Goal: Register for event/course

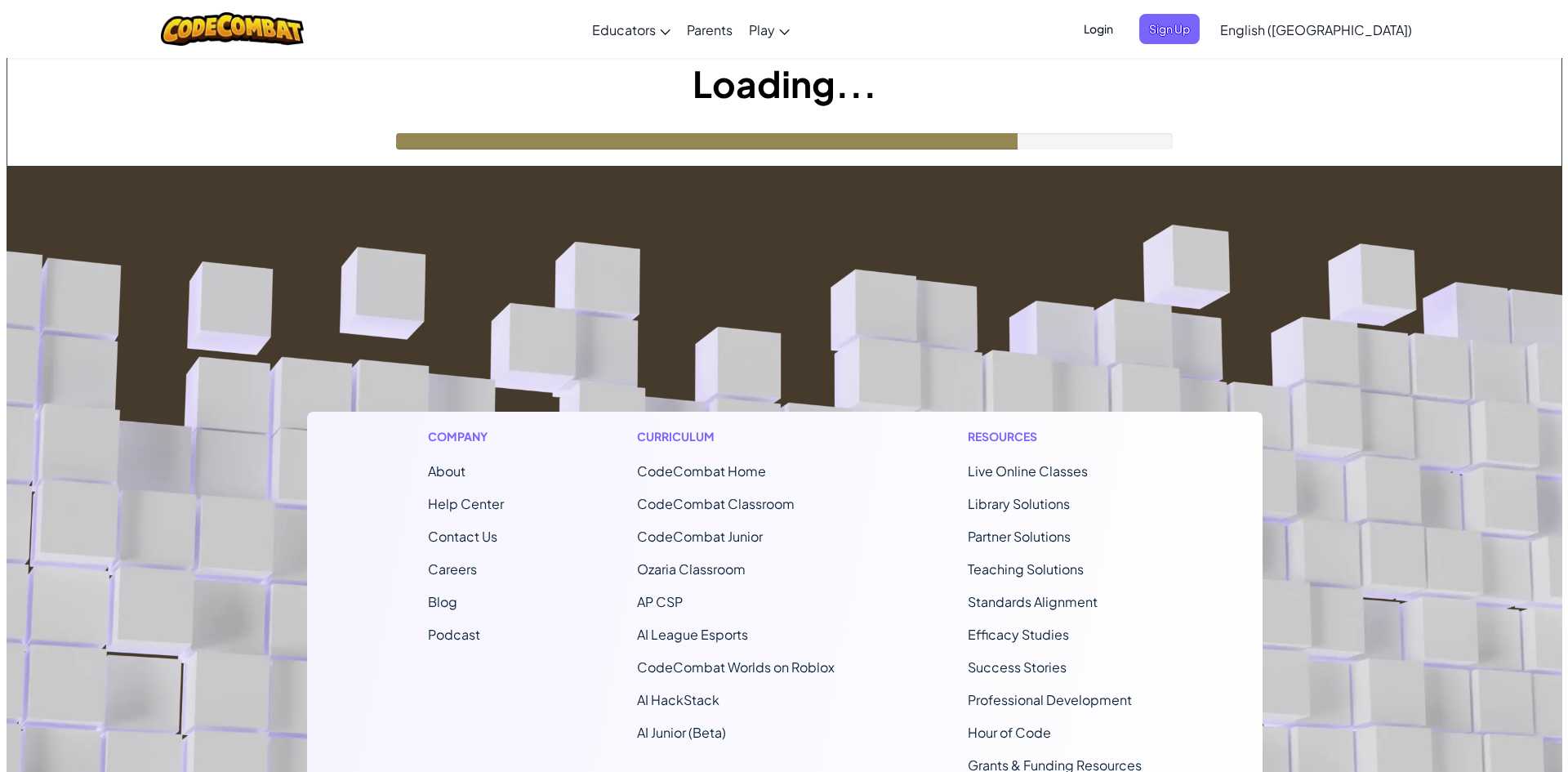
scroll to position [164, 0]
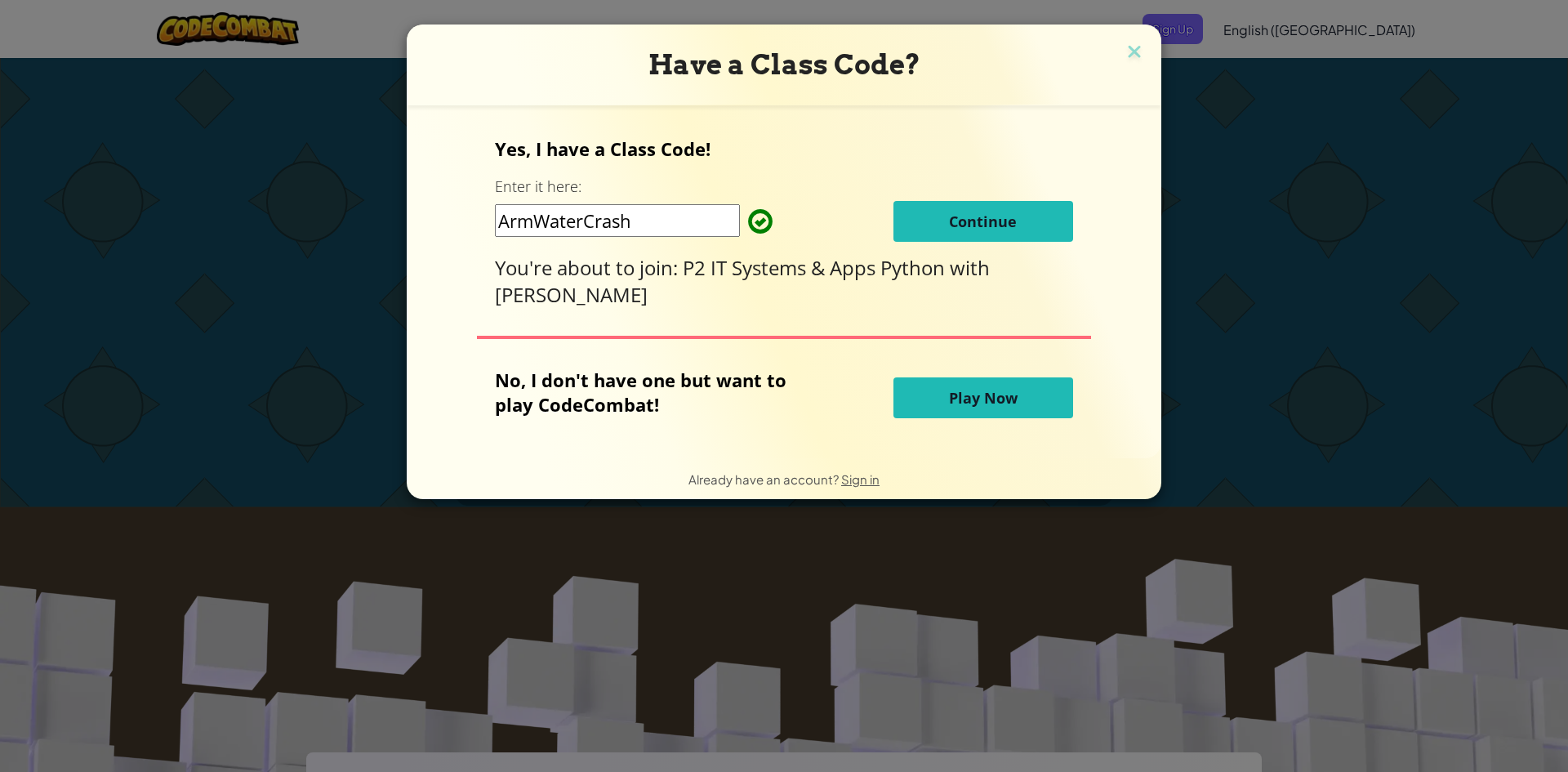
click at [915, 227] on button "Continue" at bounding box center [983, 221] width 179 height 40
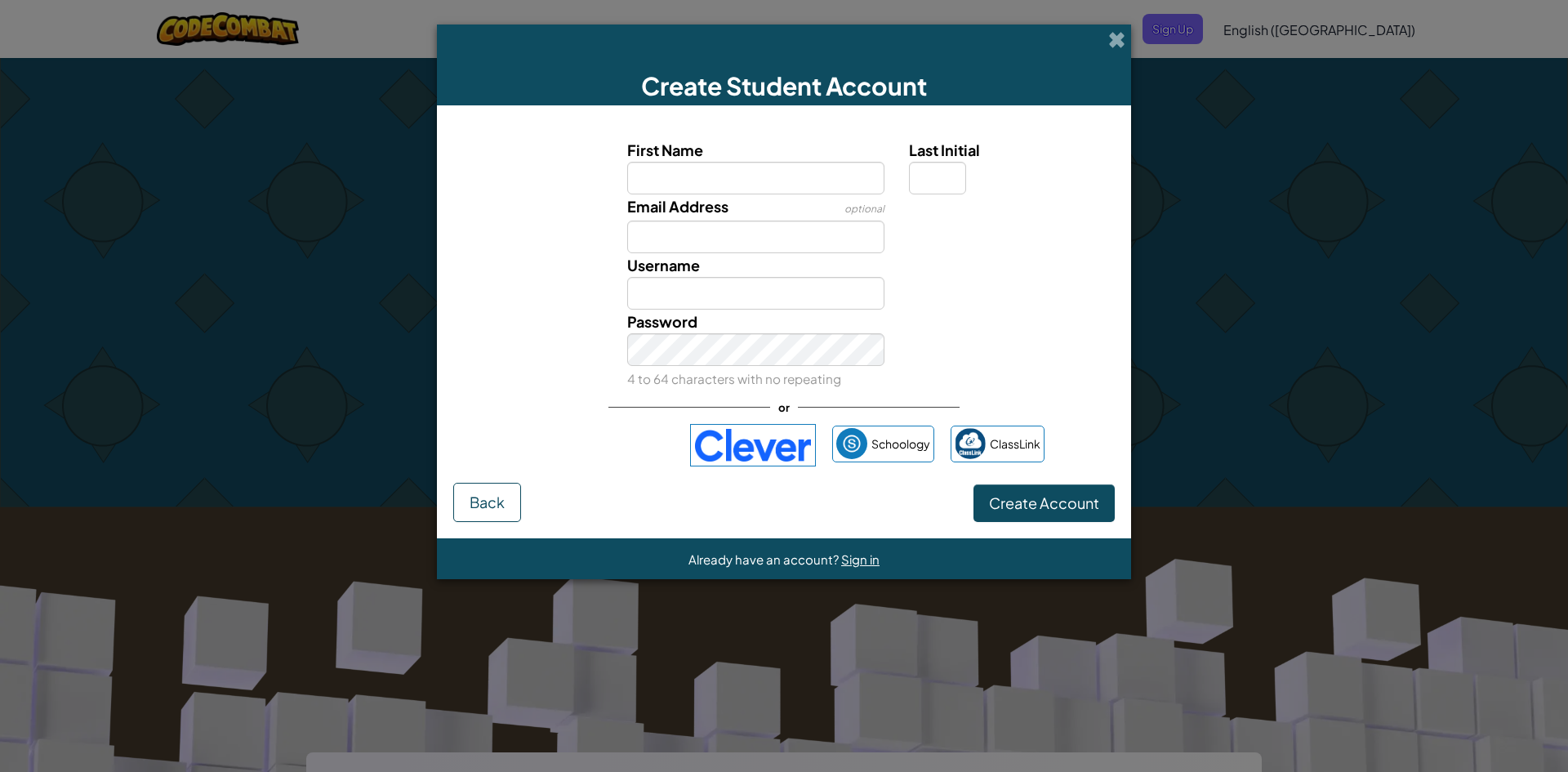
click at [668, 184] on input "First Name" at bounding box center [756, 178] width 258 height 33
type input "Alexander"
click at [906, 175] on div "Last Initial" at bounding box center [1010, 165] width 227 height 56
click at [923, 170] on input "Last Initial" at bounding box center [937, 178] width 57 height 33
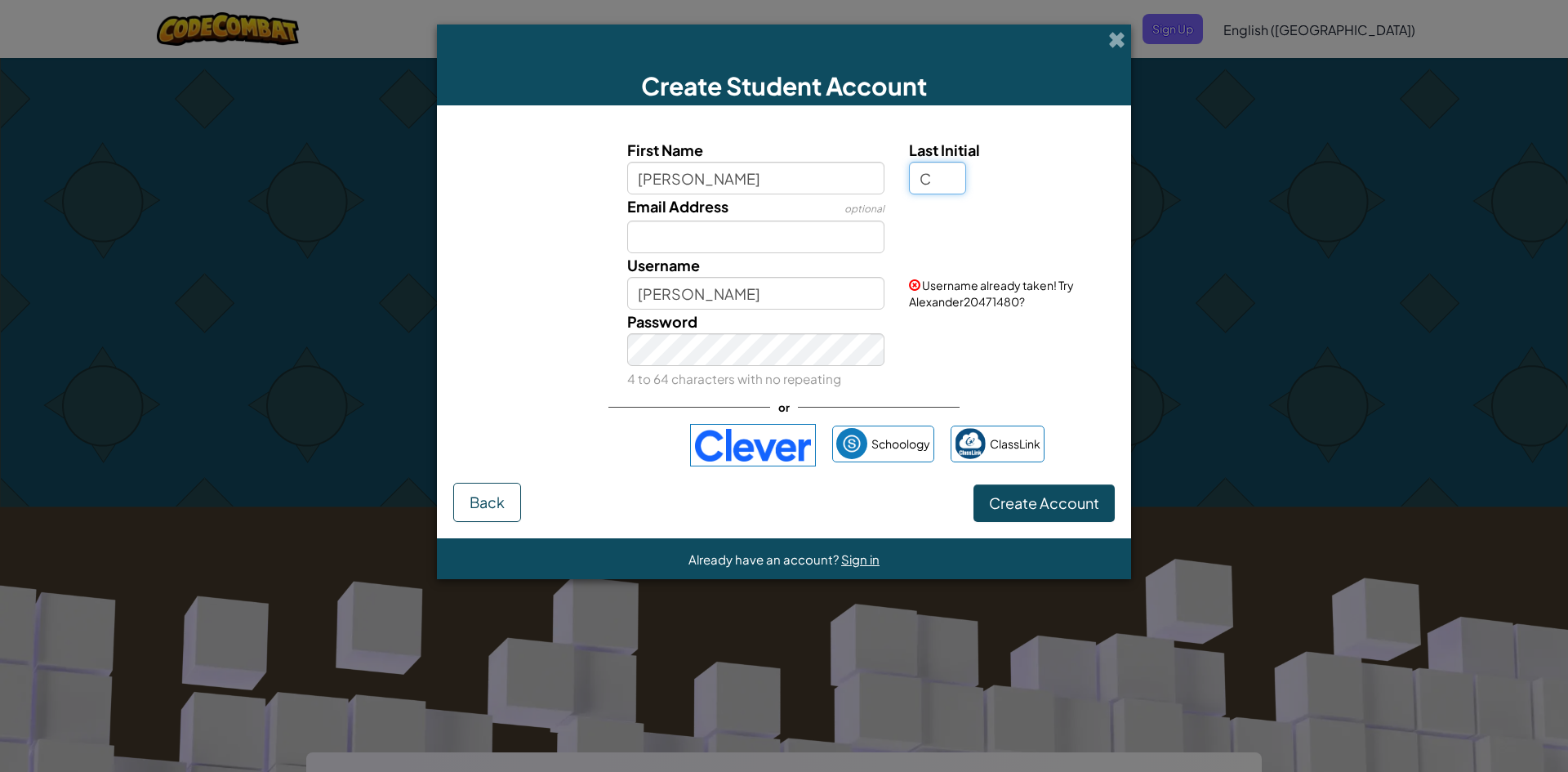
type input "C"
type input "AlexanderC"
click at [706, 227] on input "Email Address" at bounding box center [756, 237] width 258 height 33
click at [757, 301] on input "AlexanderC" at bounding box center [756, 293] width 258 height 33
click at [749, 240] on input "Email Address" at bounding box center [756, 237] width 258 height 33
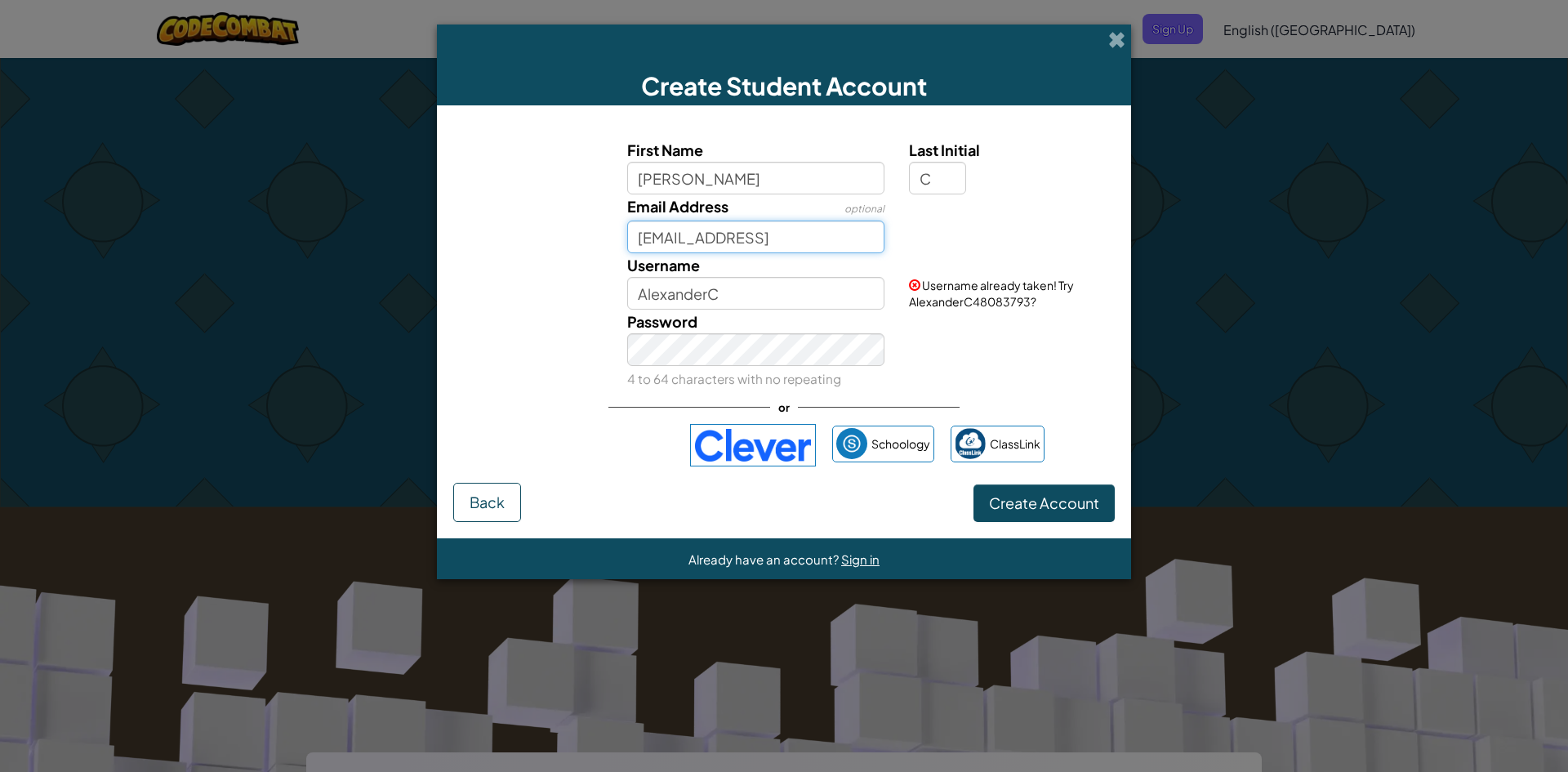
type input "alexanderclark10052020@gmail"
click at [762, 302] on input "AlexanderC" at bounding box center [756, 293] width 258 height 33
click at [756, 302] on input "AlexanderC" at bounding box center [756, 293] width 258 height 33
click at [953, 340] on div "Password 4 to 64 characters with no repeating" at bounding box center [784, 350] width 678 height 81
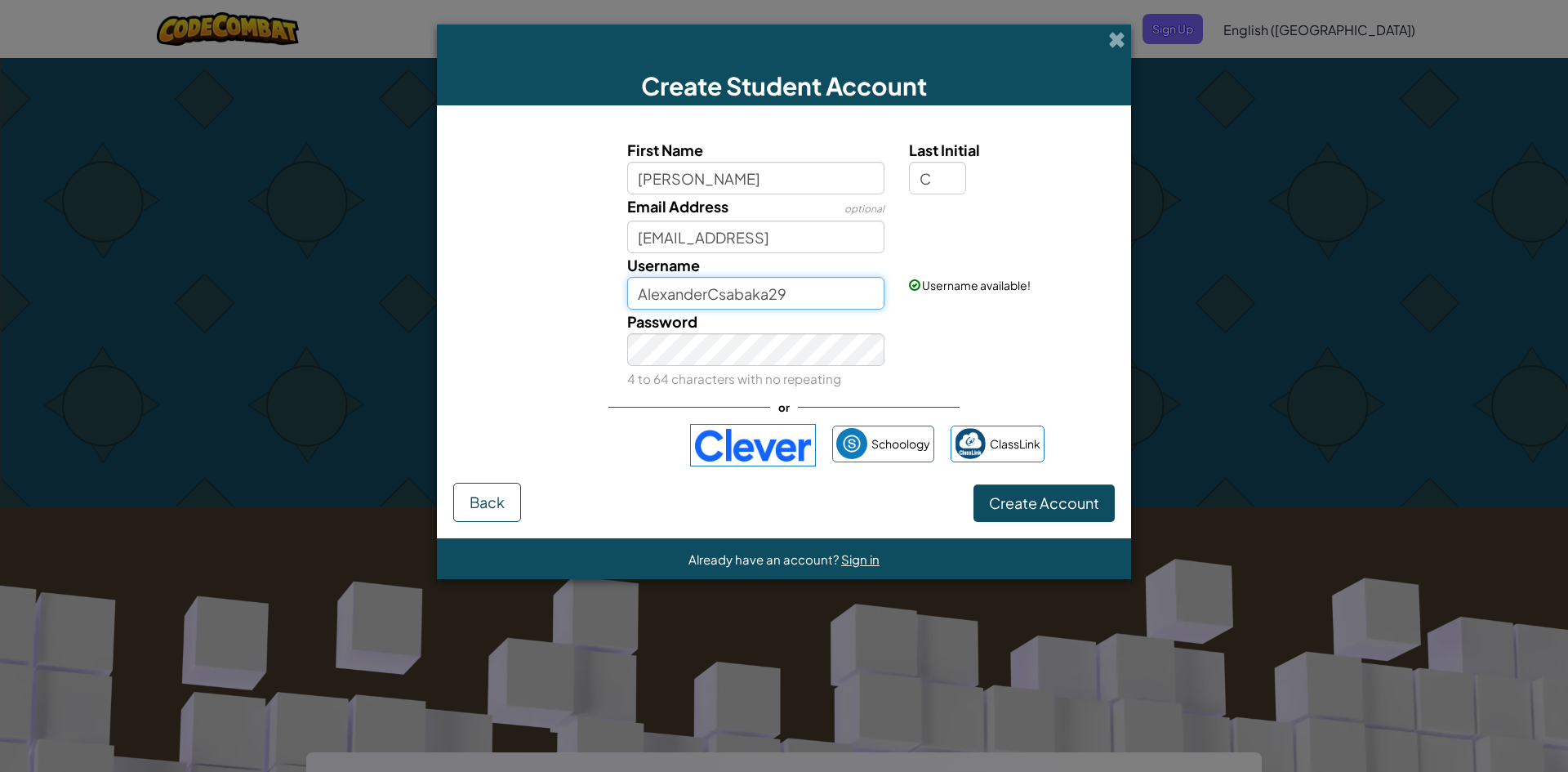
click at [816, 296] on input "AlexanderCsabaka29" at bounding box center [756, 293] width 258 height 33
type input "AlexanderCsabaka"
click at [1017, 296] on div "Username AlexanderCsabaka Username available!" at bounding box center [784, 281] width 678 height 56
click at [439, 366] on form "First Name Alexander Last Initial C Email Address optional alexanderclark100520…" at bounding box center [784, 321] width 694 height 433
click at [120, 461] on div "Create Student Account First Name Alexander Last Initial C Email Address option…" at bounding box center [784, 386] width 1568 height 772
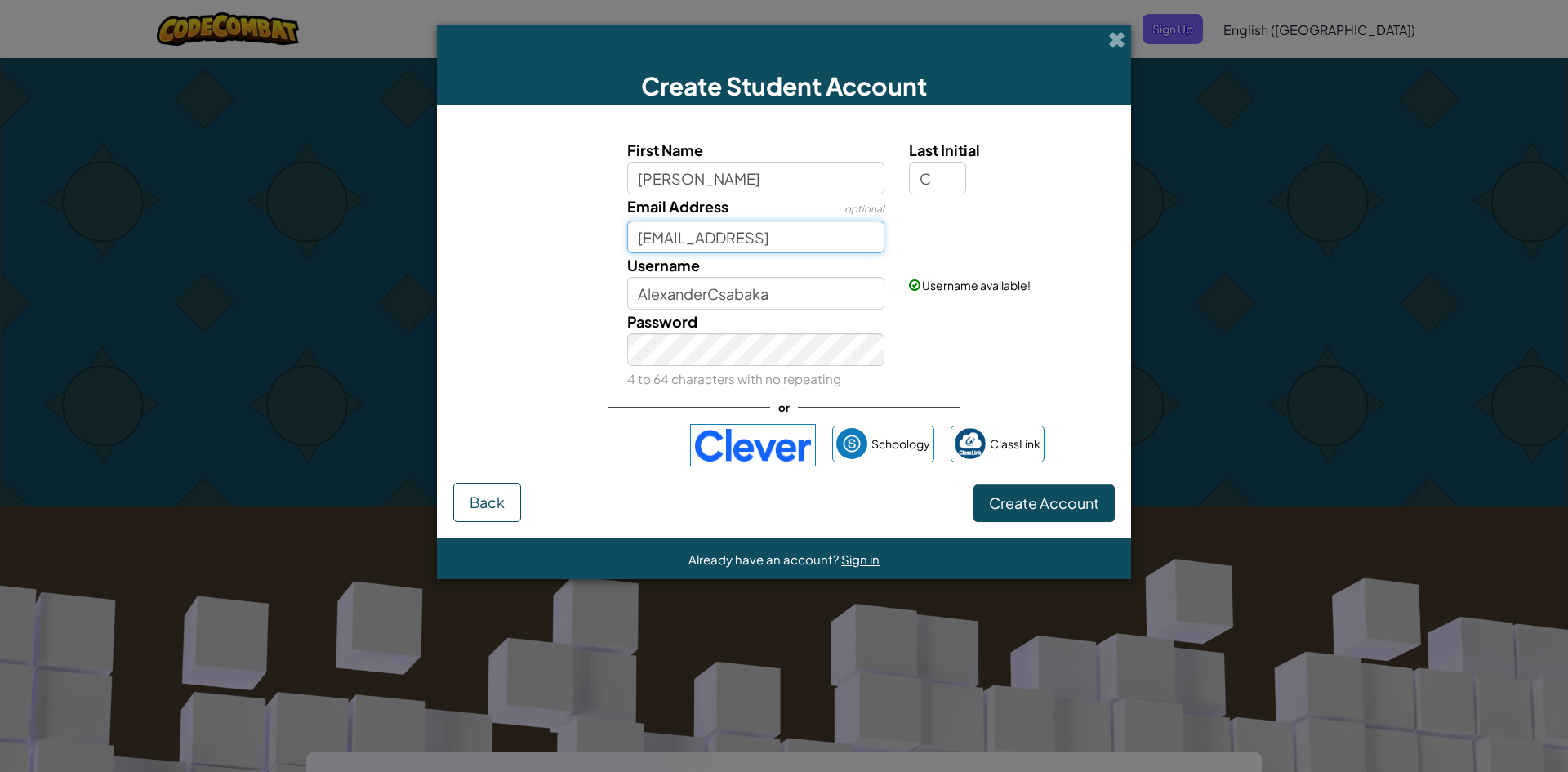
click at [862, 245] on input "alexanderclark10052020@gmail" at bounding box center [756, 237] width 258 height 33
click at [870, 242] on input "alexanderclark10052020@gmail" at bounding box center [756, 237] width 258 height 33
type input "alexanderclark10052020@gmail.com"
click at [1012, 234] on div "Email Address optional alexanderclark10052020@gmail.com" at bounding box center [784, 224] width 678 height 59
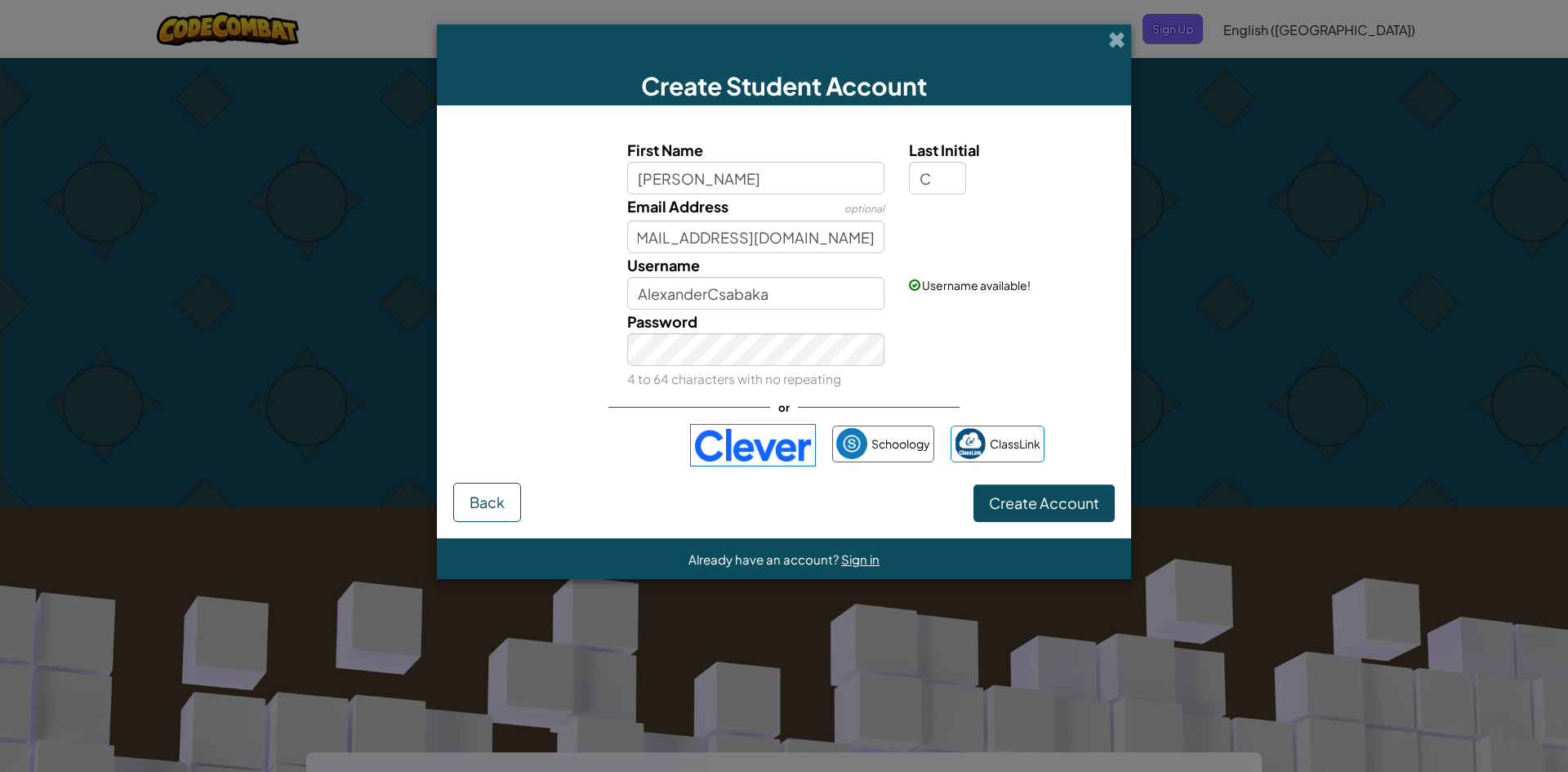
scroll to position [0, 0]
click at [1052, 494] on span "Create Account" at bounding box center [1044, 502] width 110 height 19
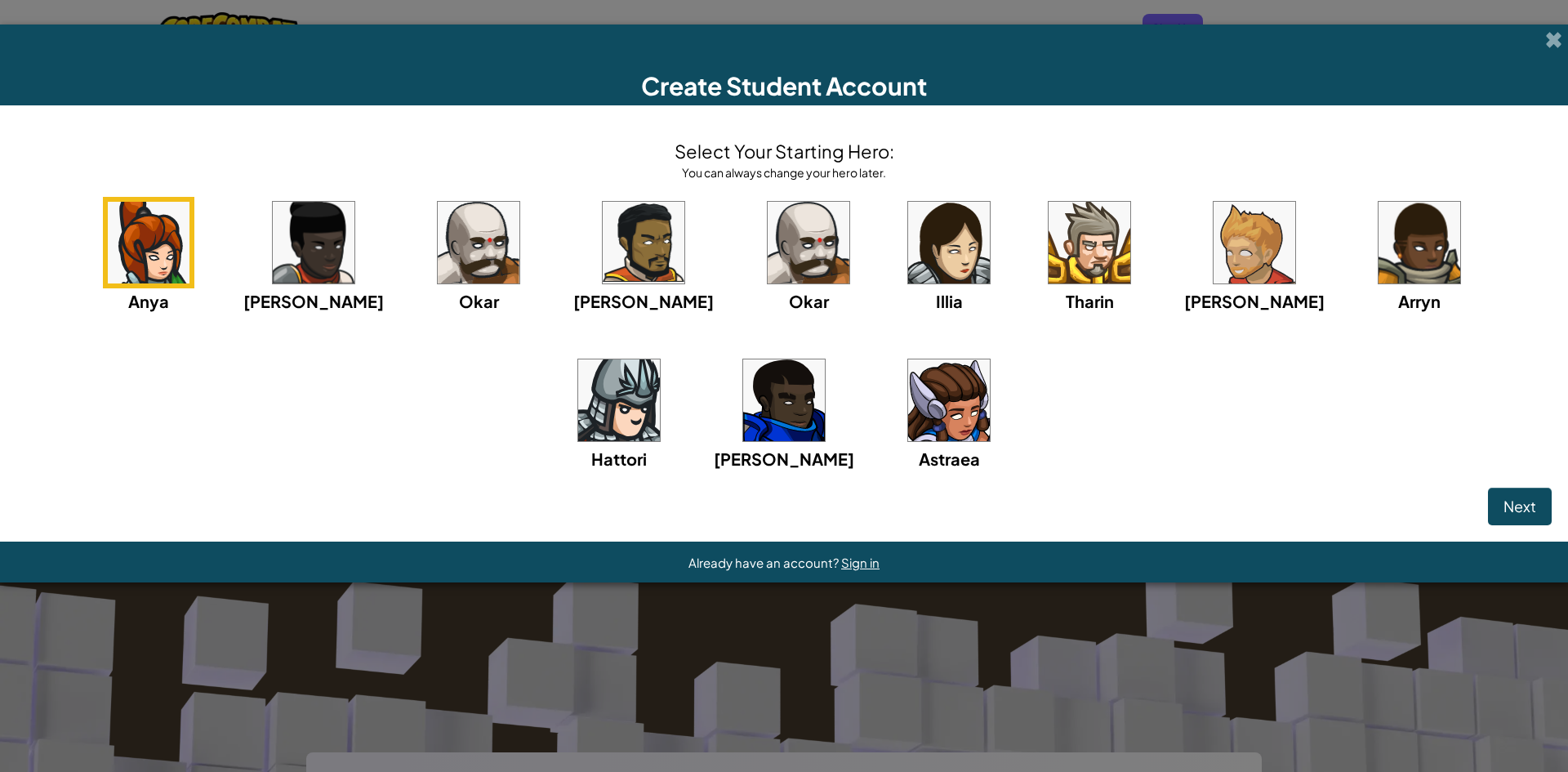
click at [660, 359] on img at bounding box center [619, 400] width 82 height 82
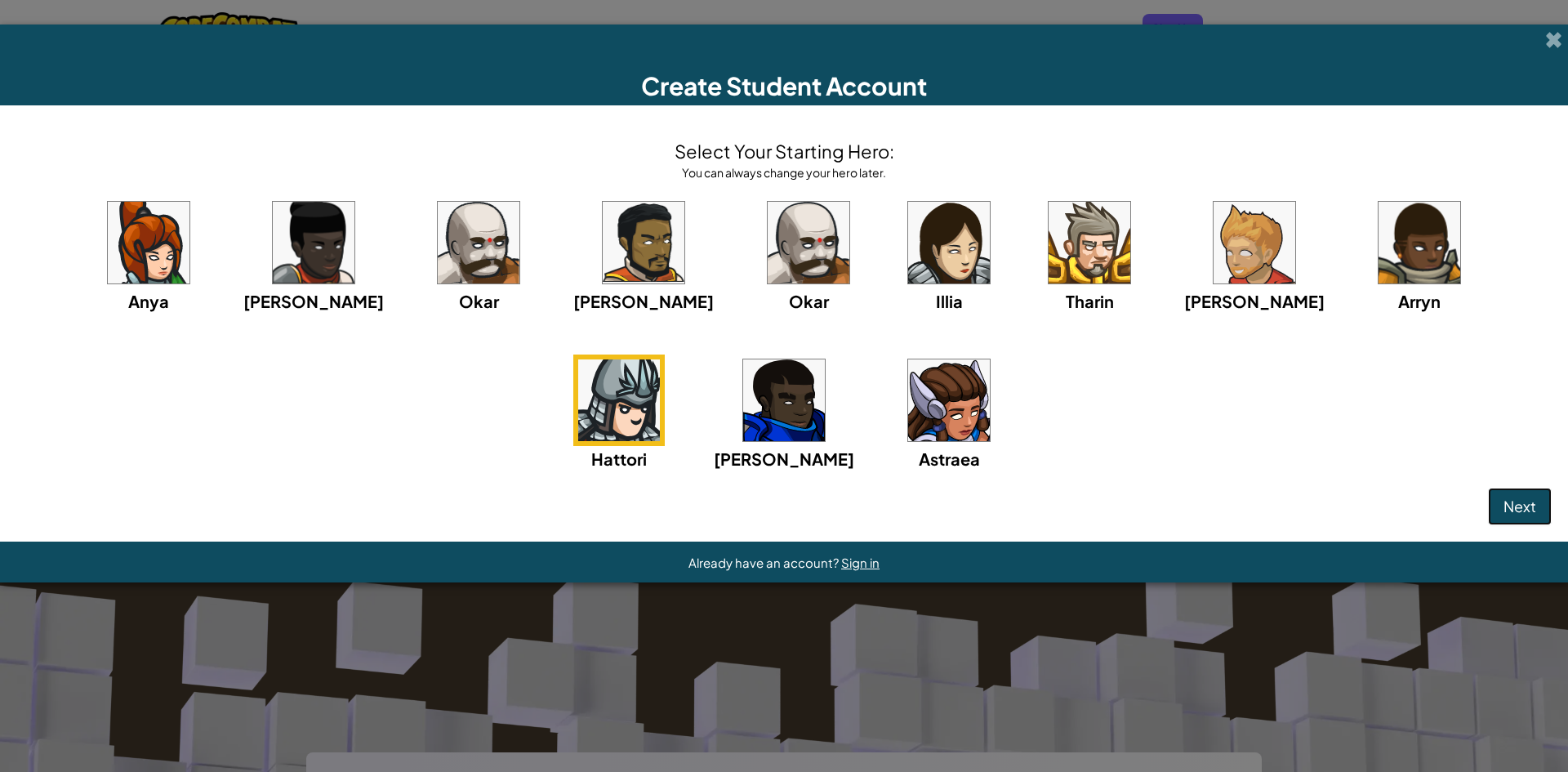
click at [1512, 502] on span "Next" at bounding box center [1520, 506] width 33 height 19
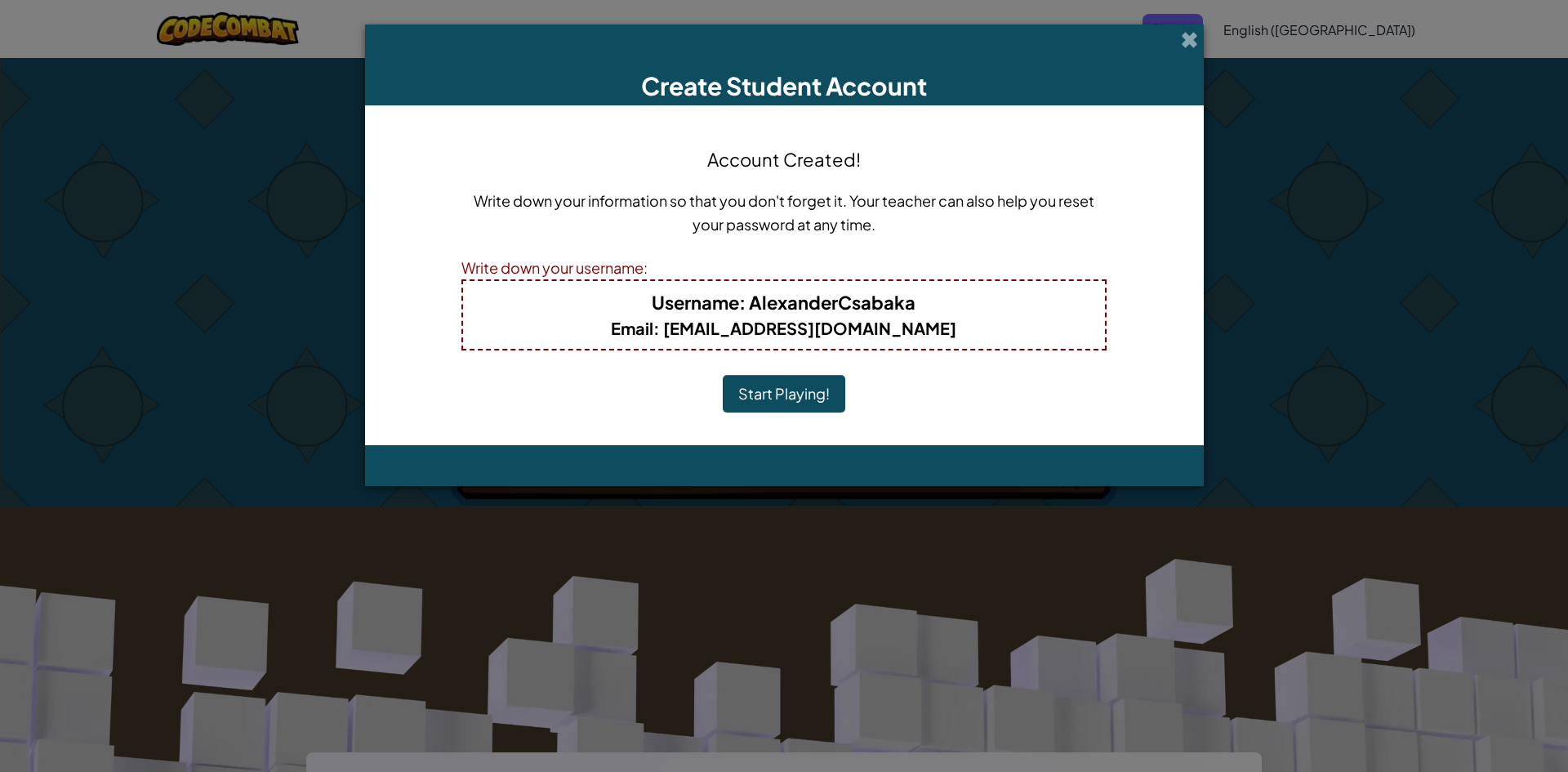
click at [771, 391] on button "Start Playing!" at bounding box center [784, 394] width 122 height 38
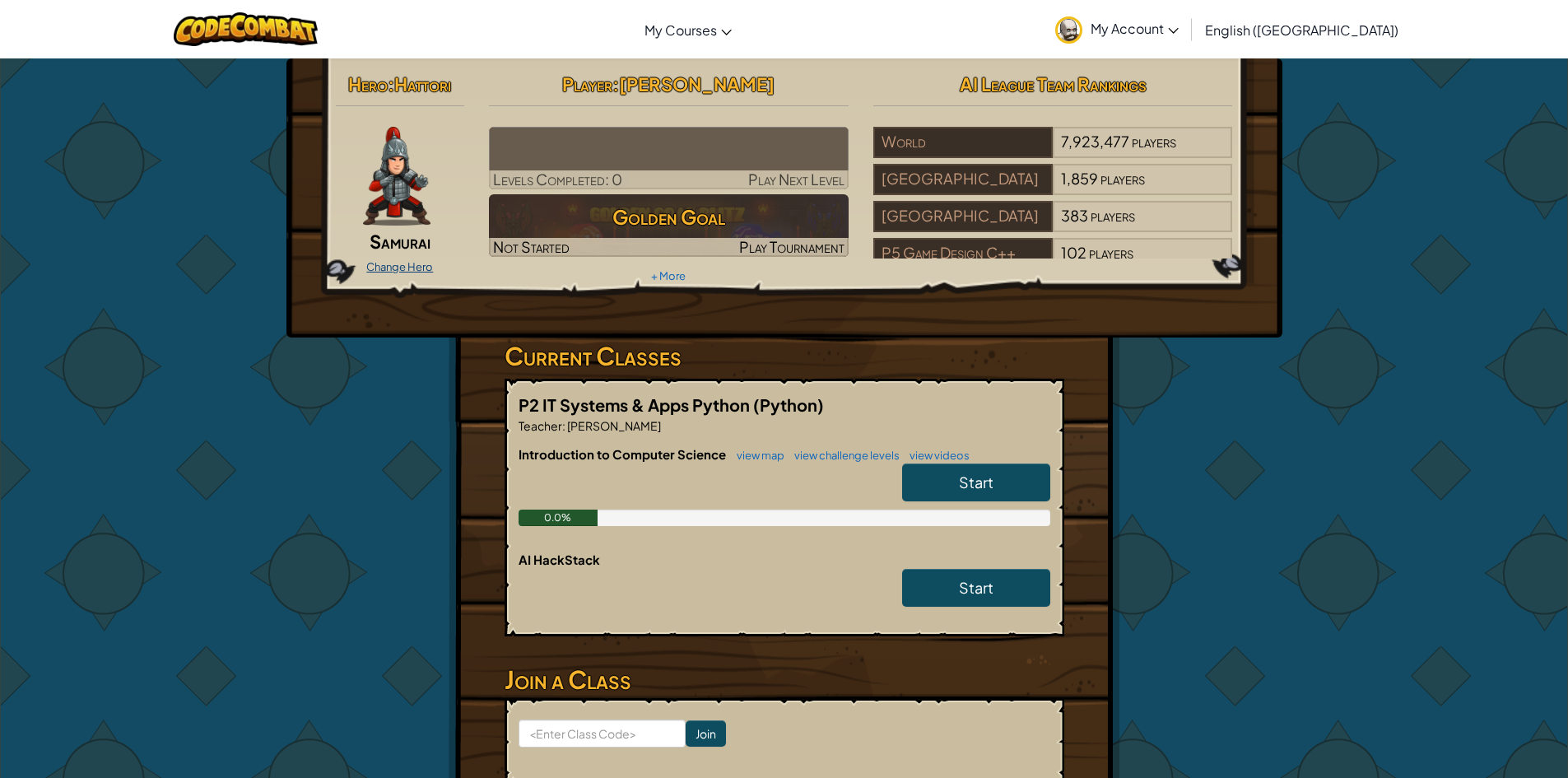
click at [401, 269] on link "Change Hero" at bounding box center [400, 266] width 67 height 13
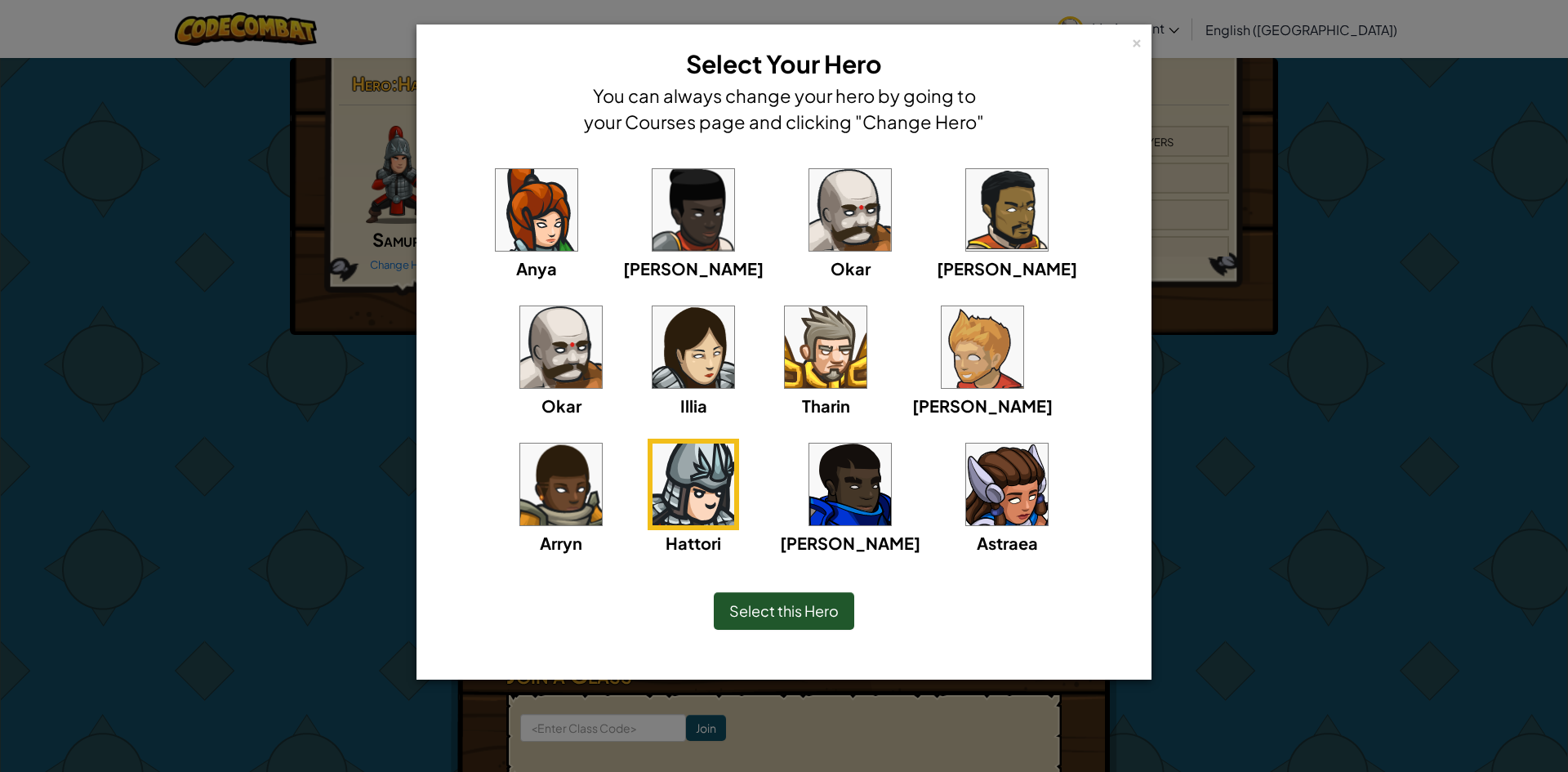
click at [601, 306] on img at bounding box center [561, 346] width 82 height 82
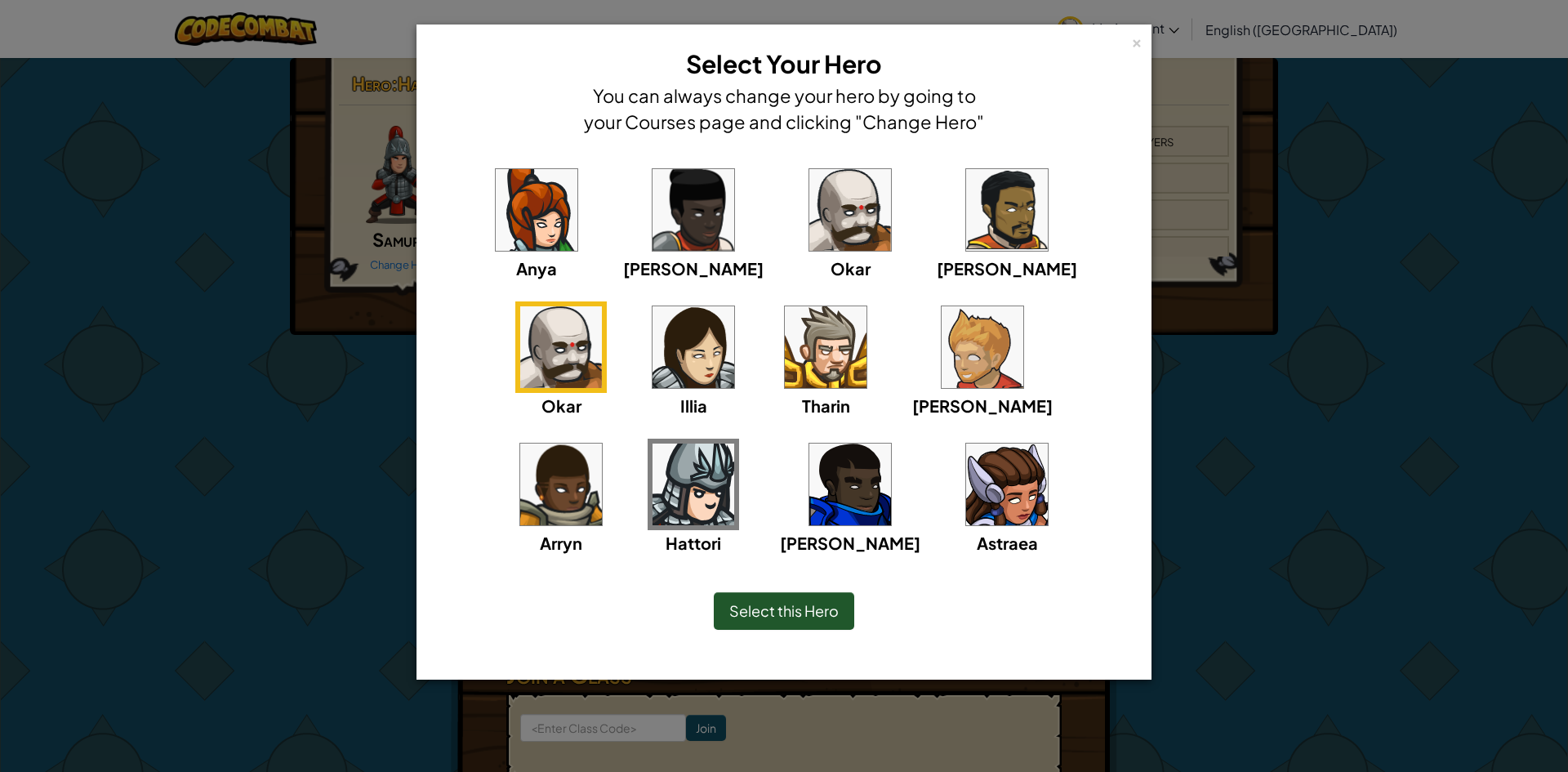
click at [788, 601] on div "Select this Hero" at bounding box center [783, 611] width 140 height 38
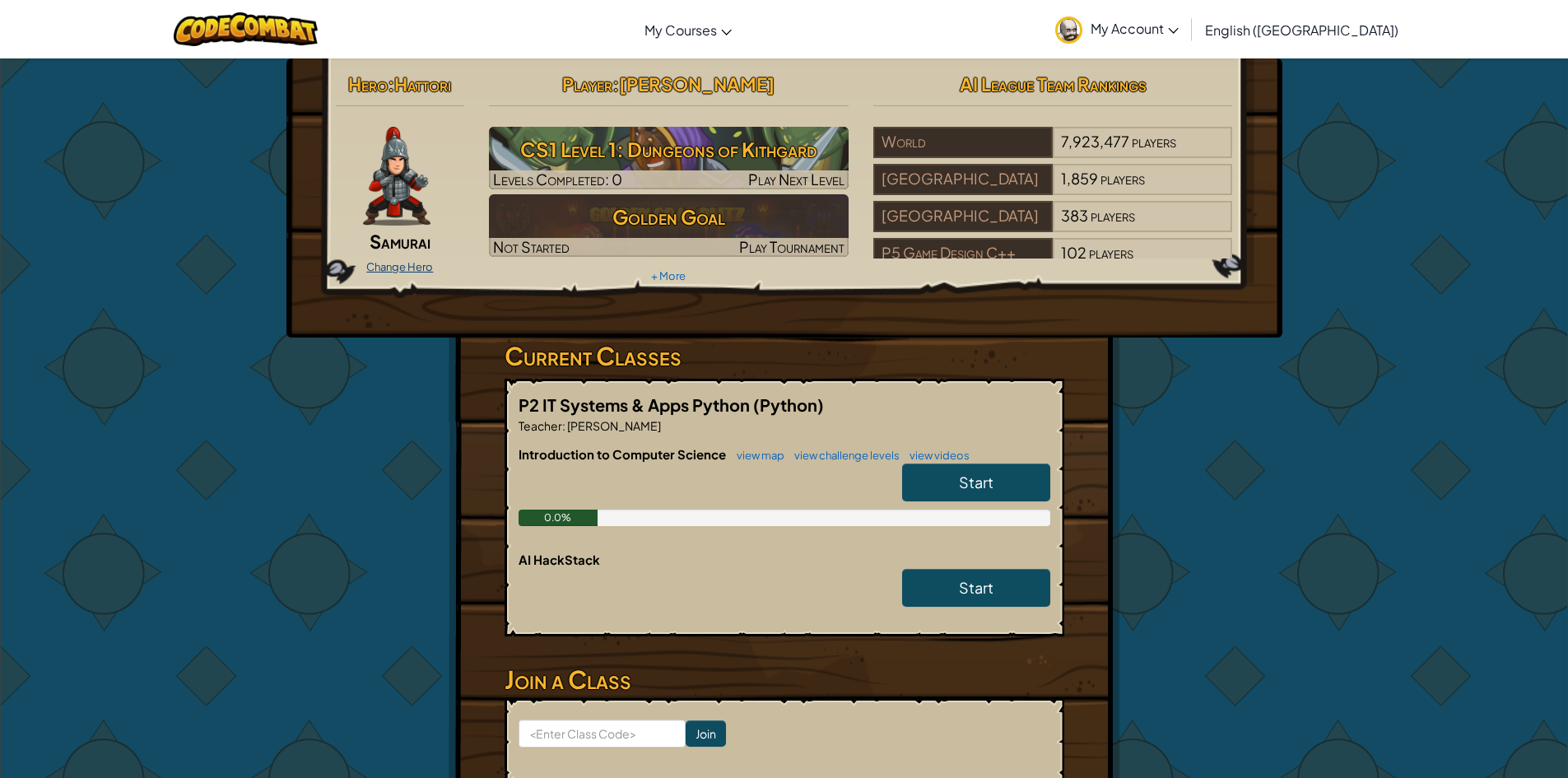
click at [384, 263] on link "Change Hero" at bounding box center [400, 266] width 67 height 13
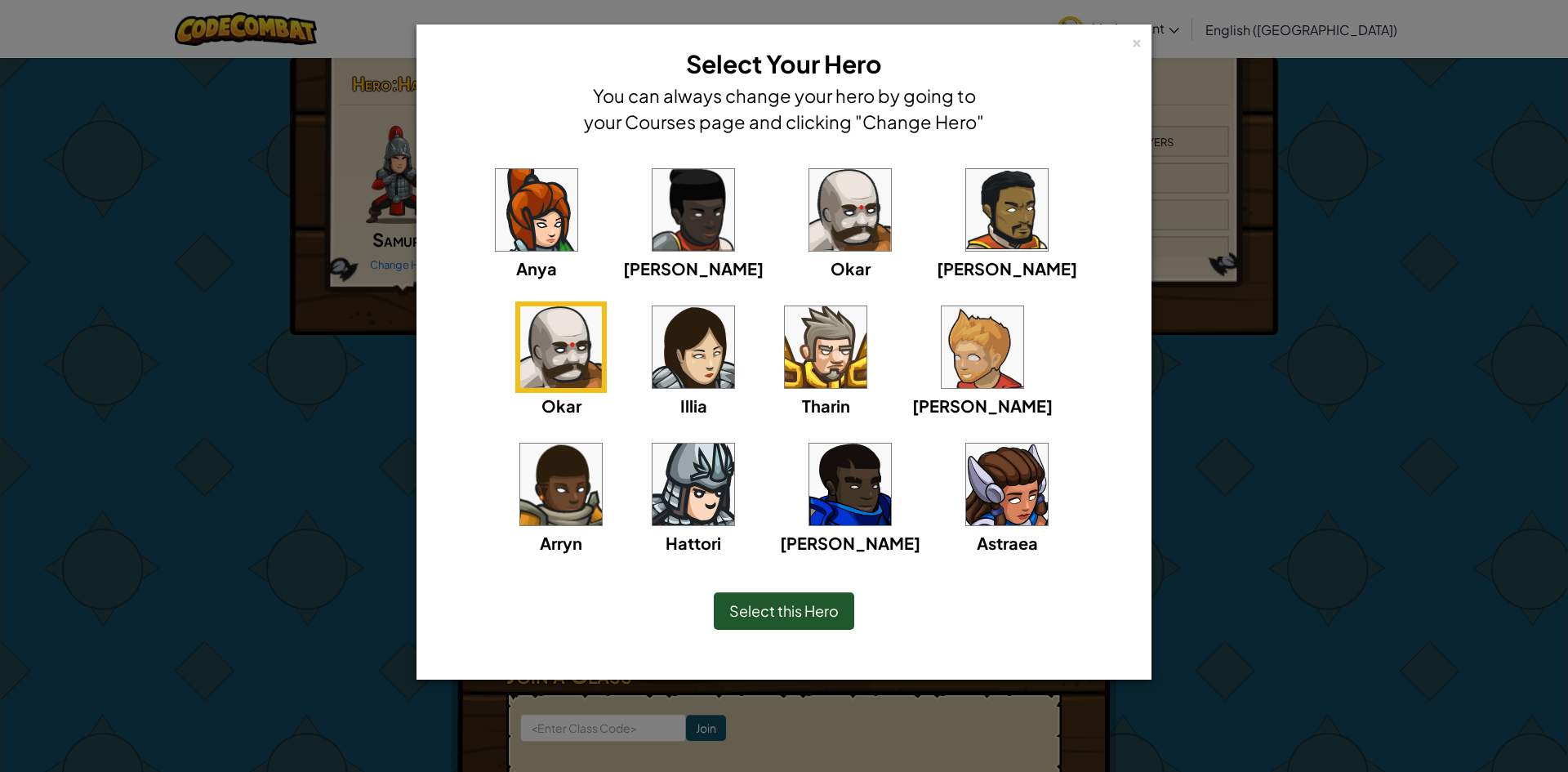
click at [352, 276] on div "× Select Your Hero You can always change your hero by going to your Courses pag…" at bounding box center [784, 386] width 1568 height 772
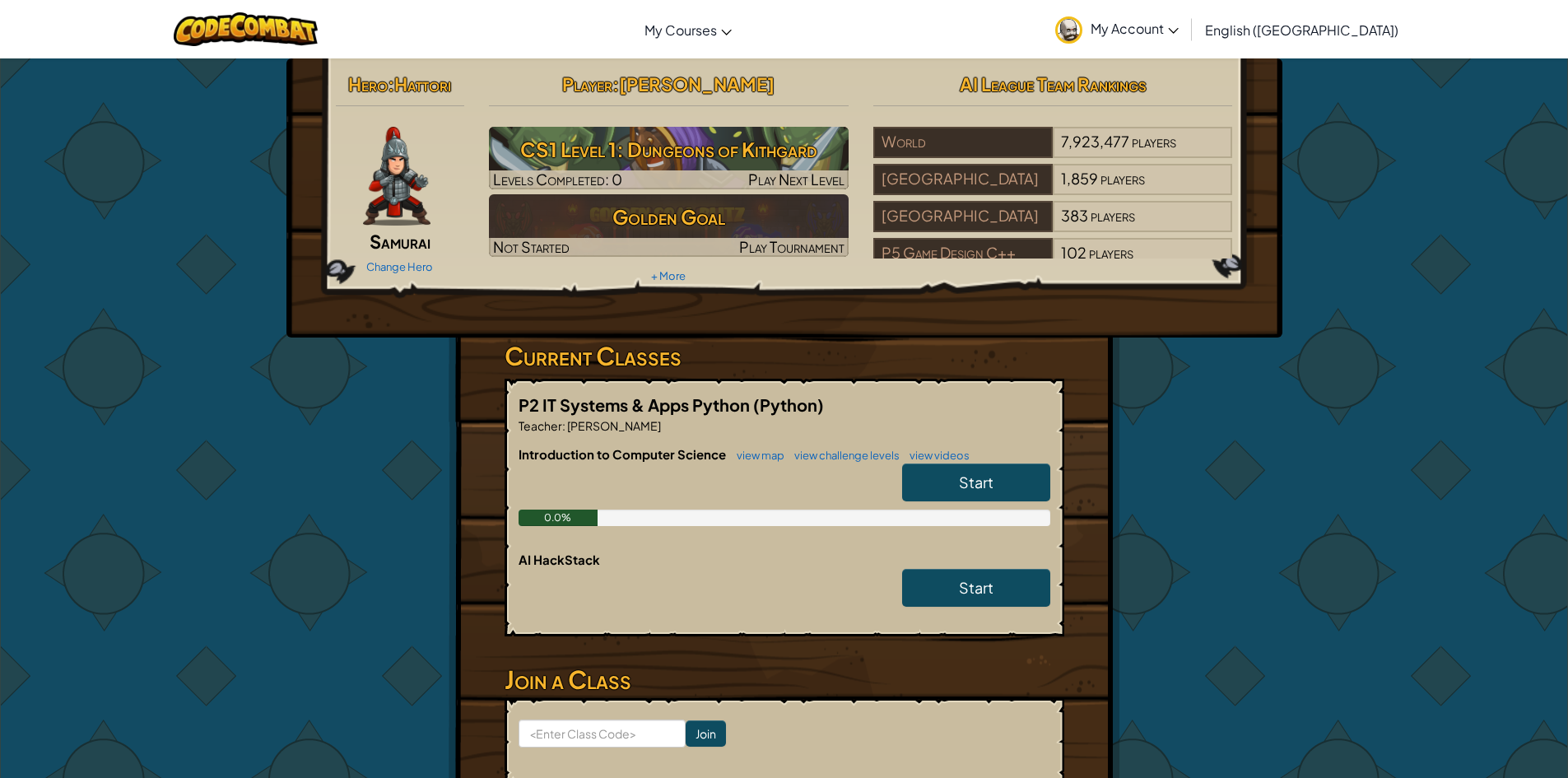
click at [392, 259] on div "Change Hero" at bounding box center [400, 266] width 129 height 26
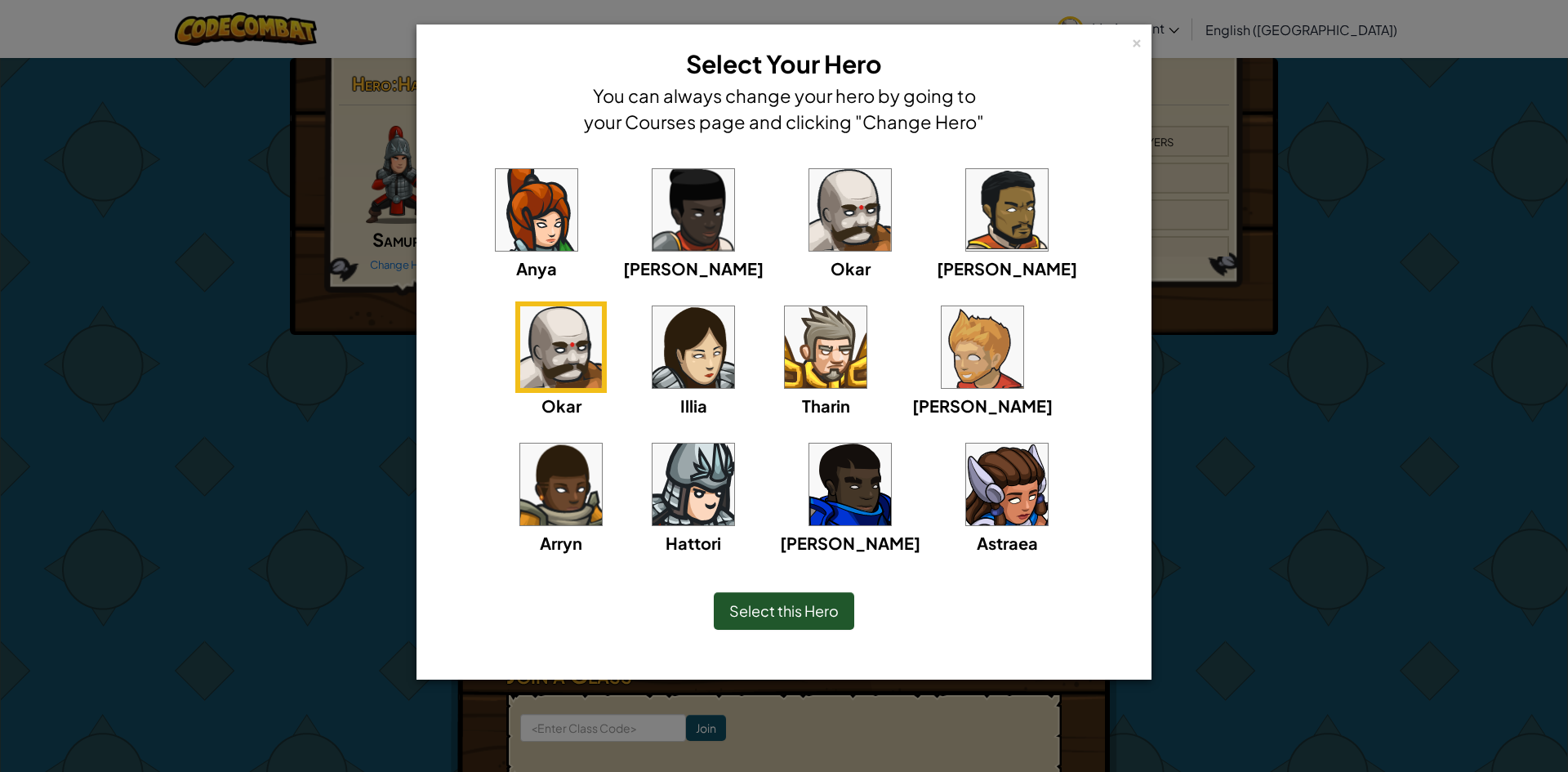
click at [809, 225] on img at bounding box center [849, 209] width 82 height 82
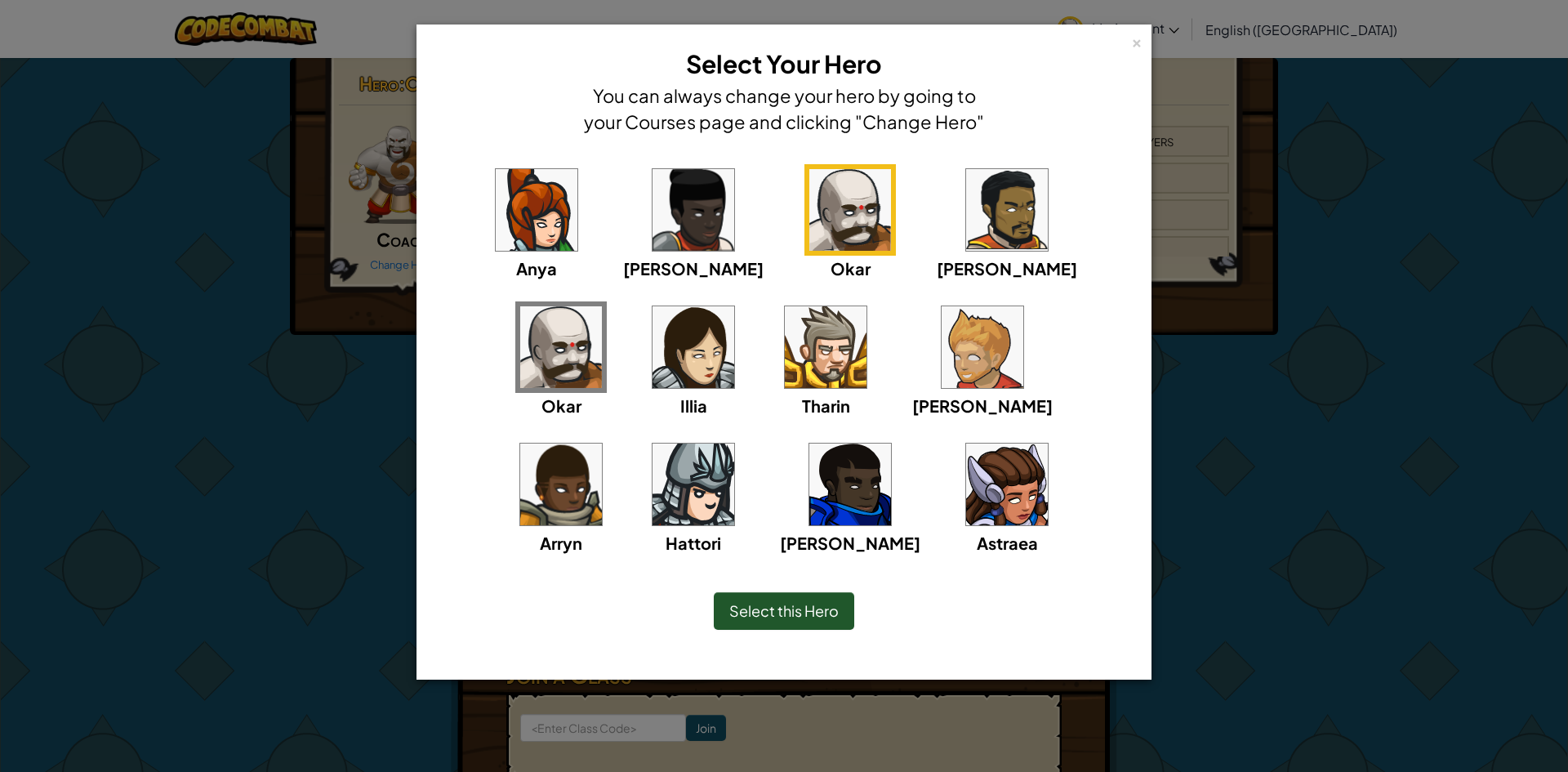
click at [786, 617] on span "Select this Hero" at bounding box center [783, 611] width 109 height 19
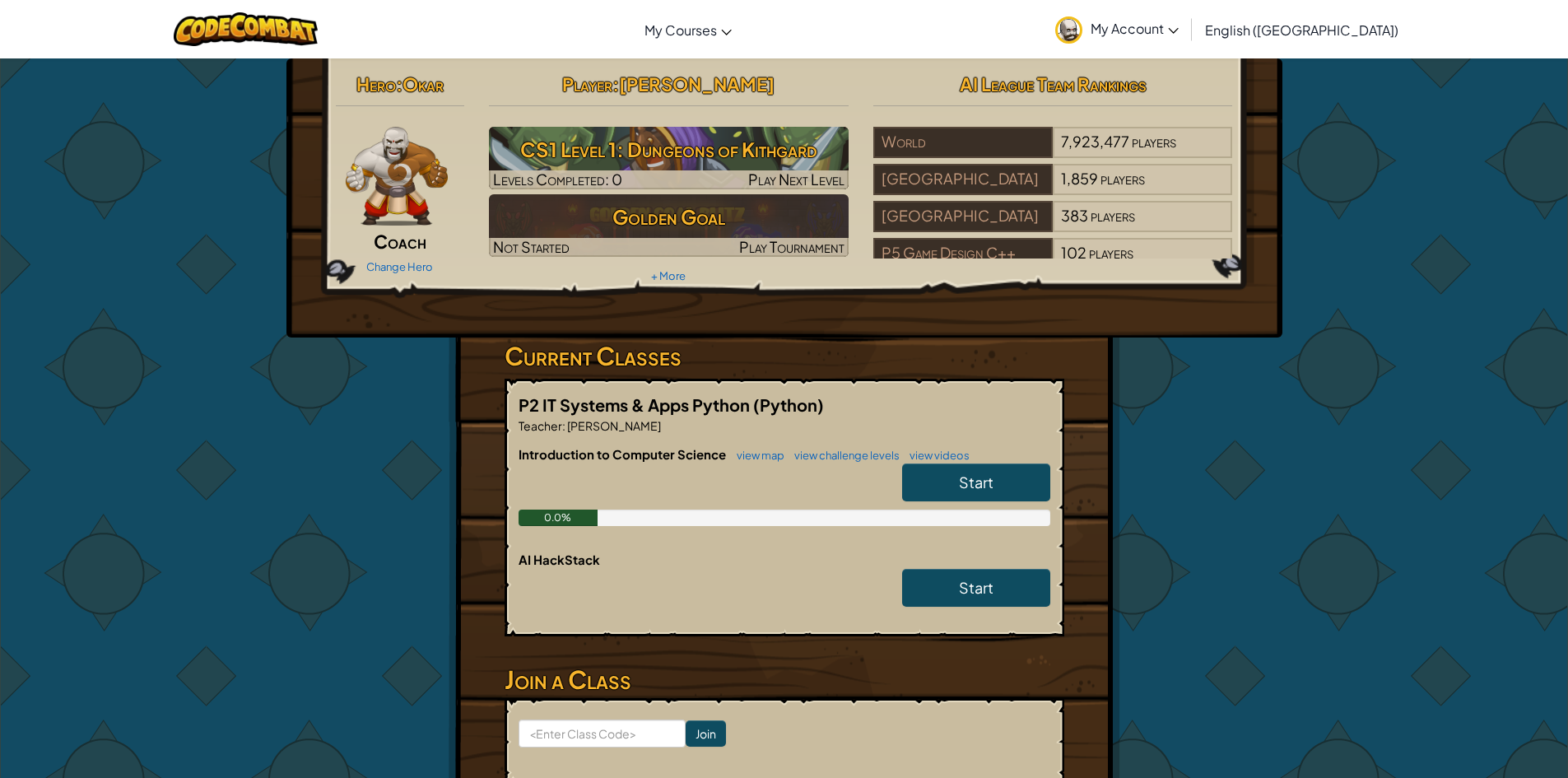
click at [407, 175] on img at bounding box center [397, 176] width 103 height 99
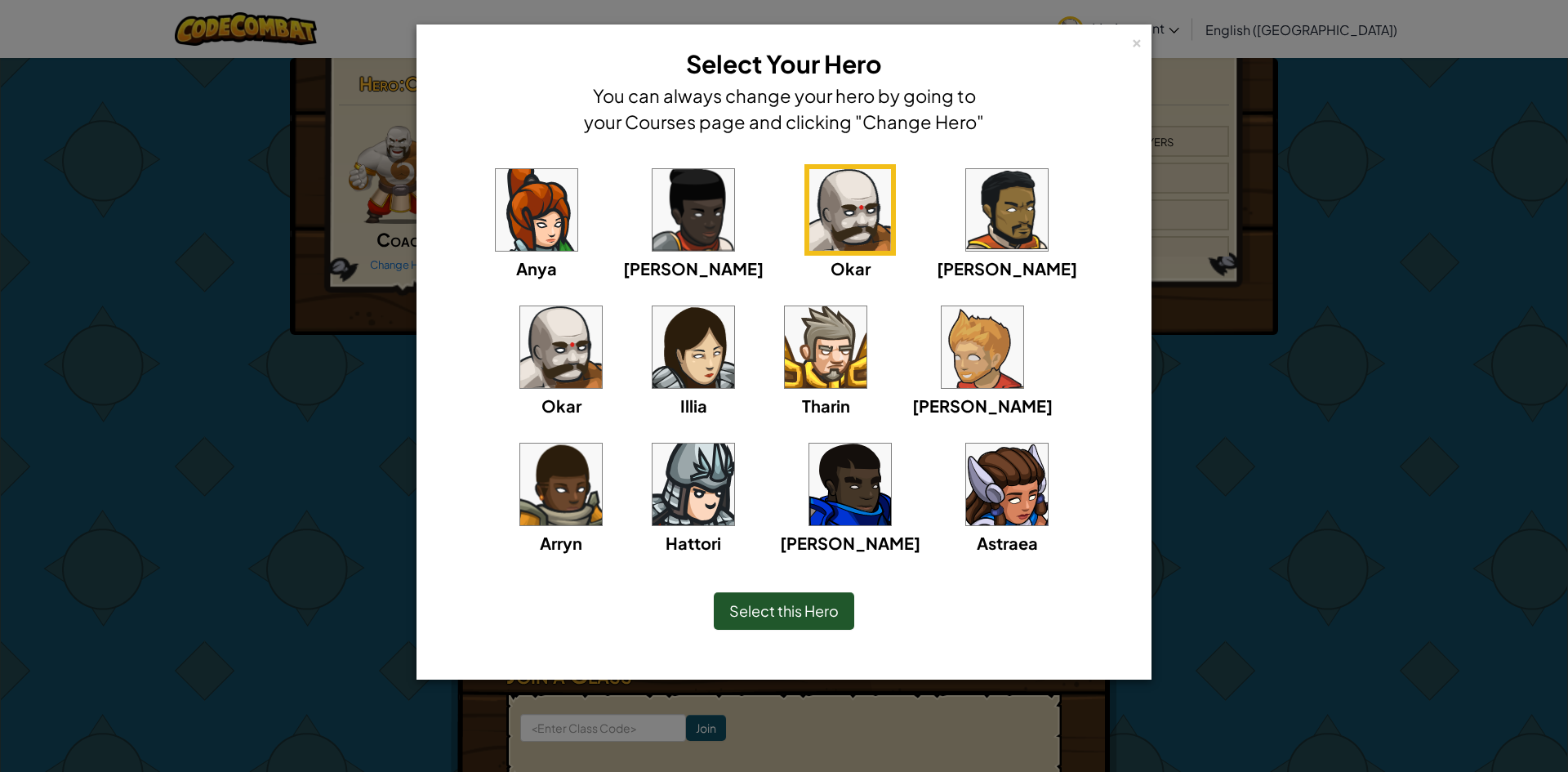
click at [403, 173] on div "× Select Your Hero You can always change your hero by going to your Courses pag…" at bounding box center [784, 386] width 1568 height 772
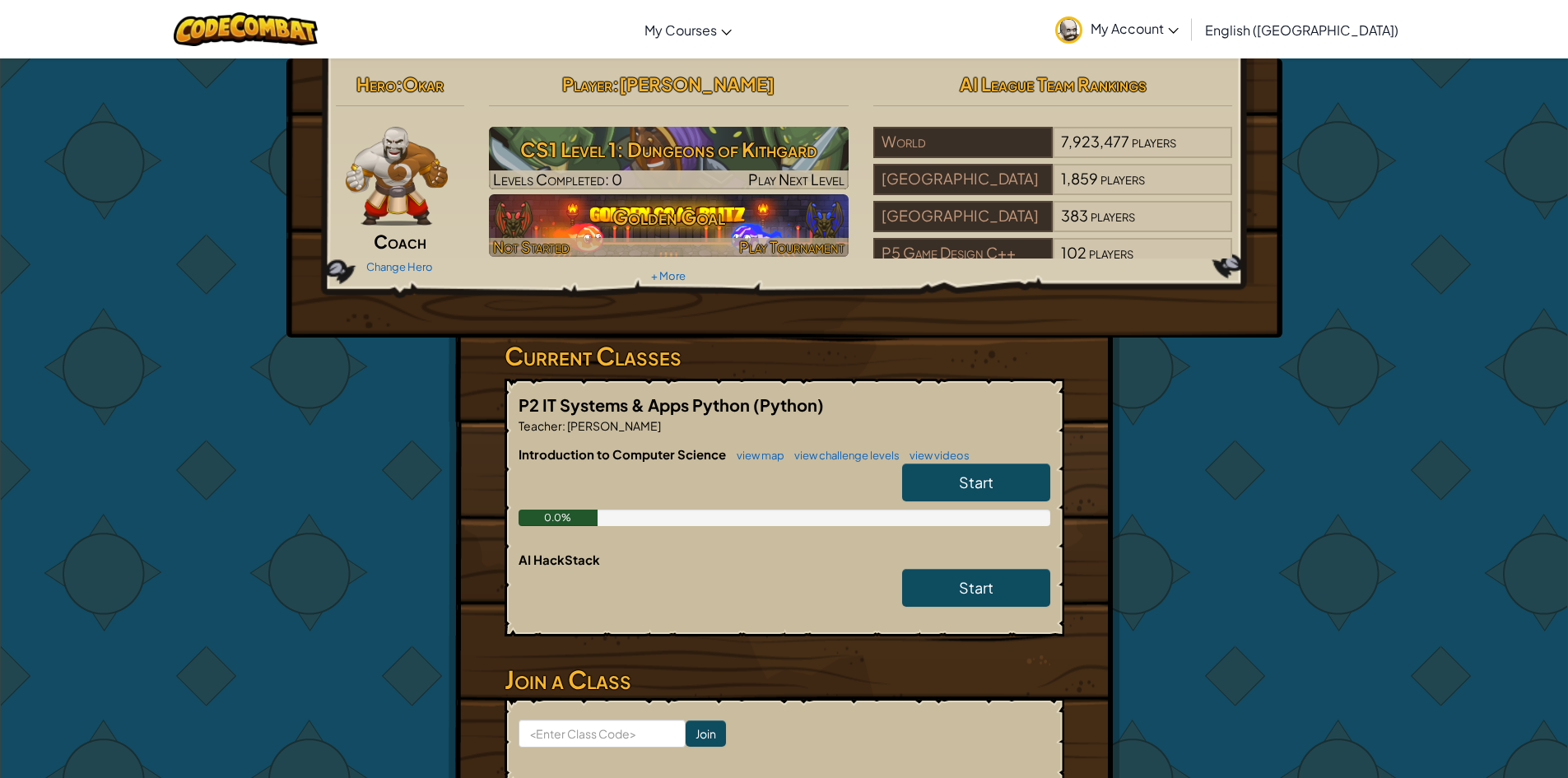
click at [828, 217] on h3 "Golden Goal" at bounding box center [669, 216] width 360 height 37
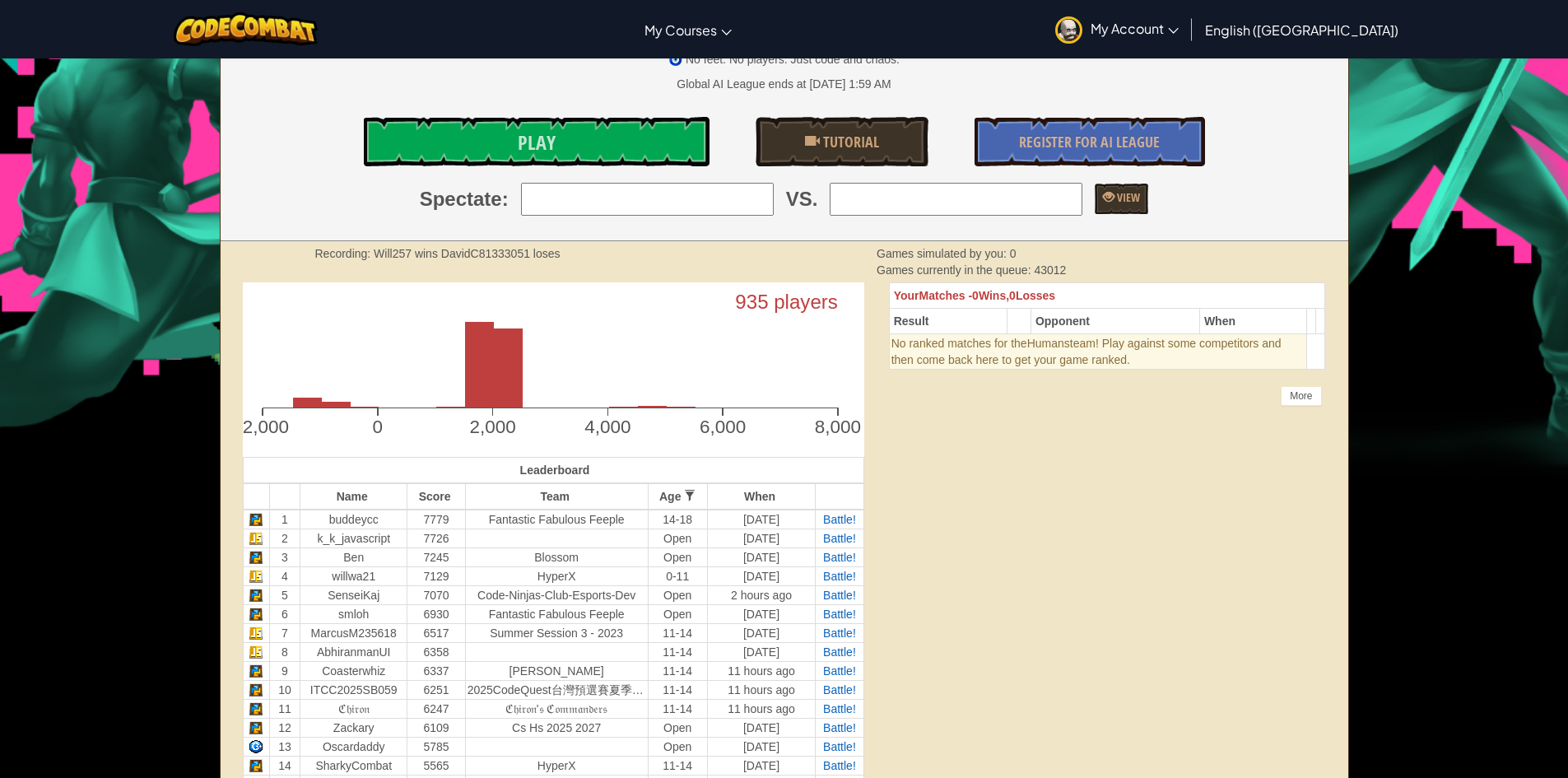
scroll to position [329, 0]
